Goal: Complete application form

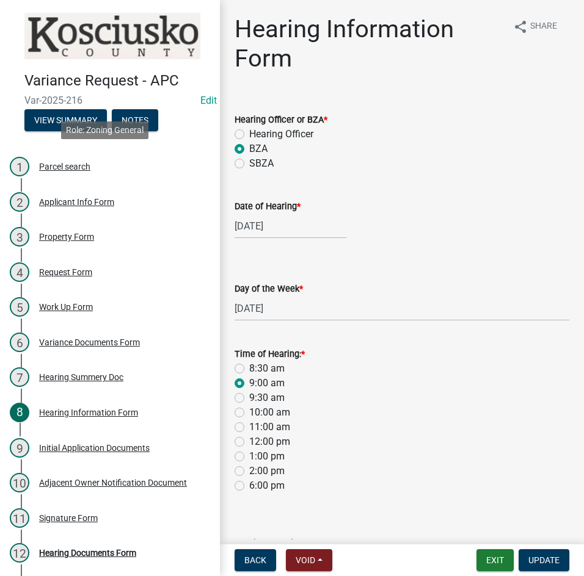
select select "2c42e77b-91e7-4635-824d-3d7e3b59fa99"
select select "9dcac0a2-b0c4-4f3b-8637-840d2209bdca"
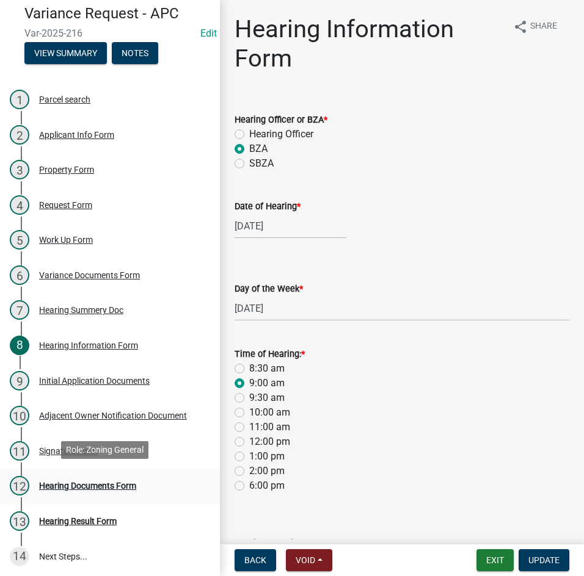
click at [104, 485] on div "Hearing Documents Form" at bounding box center [87, 486] width 97 height 9
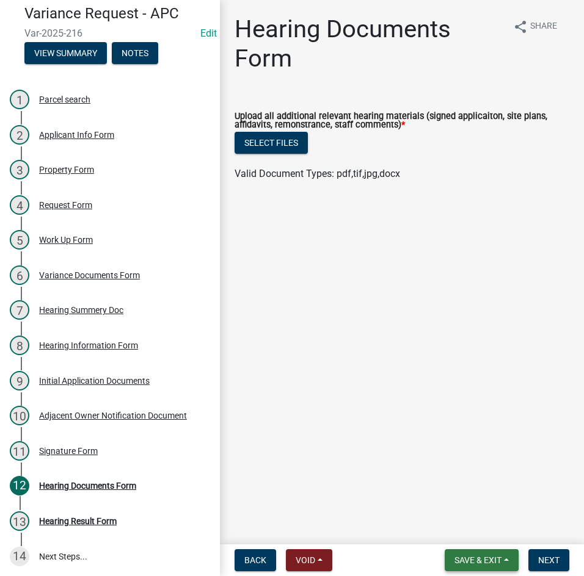
click at [459, 561] on span "Save & Exit" at bounding box center [477, 561] width 47 height 10
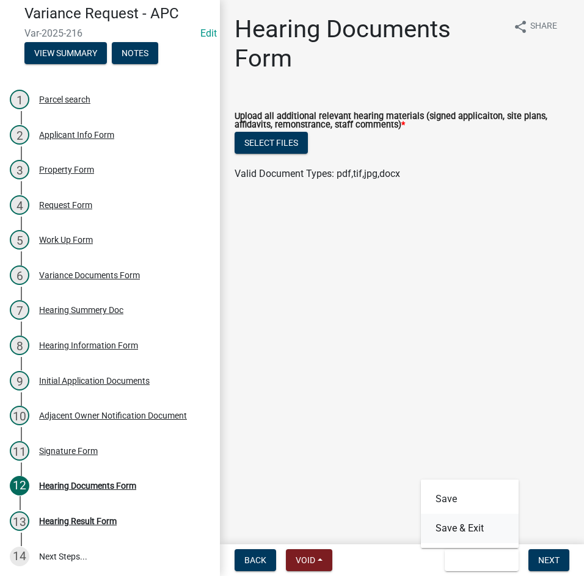
click at [462, 534] on button "Save & Exit" at bounding box center [470, 528] width 98 height 29
